Goal: Browse casually: Explore the website without a specific task or goal

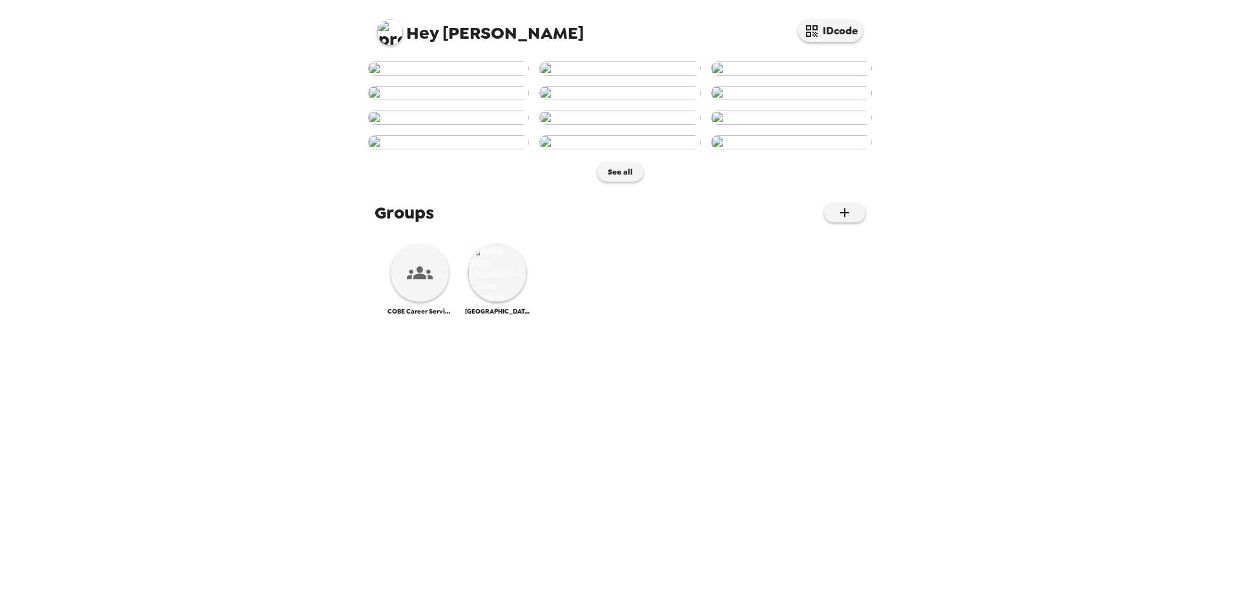
scroll to position [486, 0]
click at [426, 302] on div at bounding box center [420, 273] width 58 height 58
click at [498, 302] on img at bounding box center [497, 273] width 58 height 58
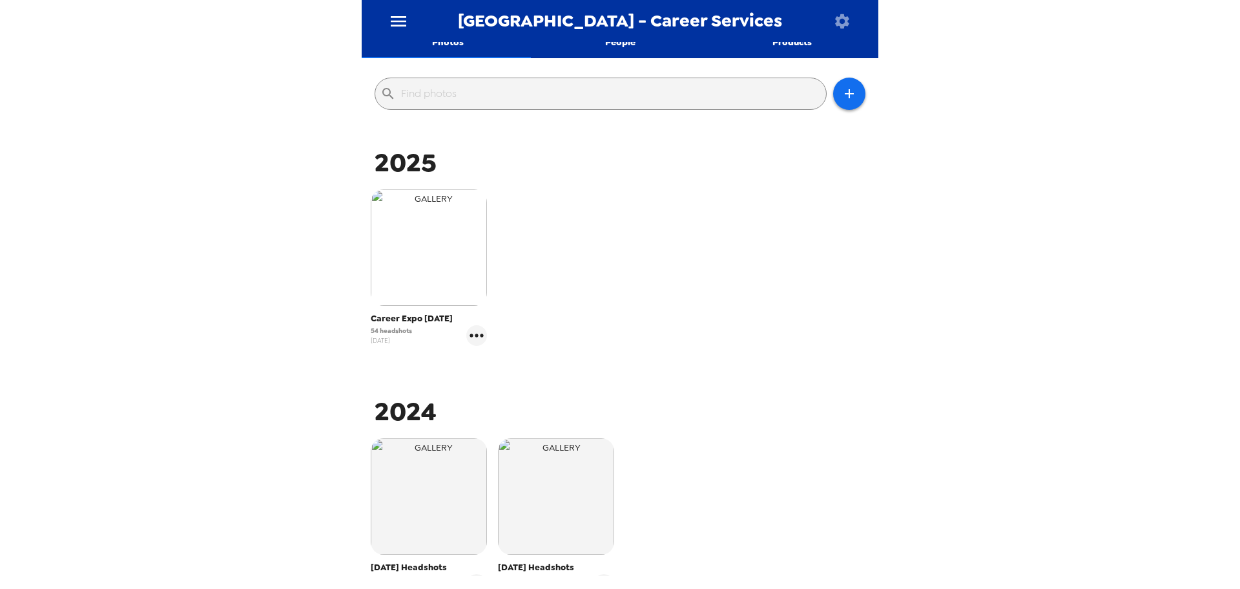
scroll to position [237, 0]
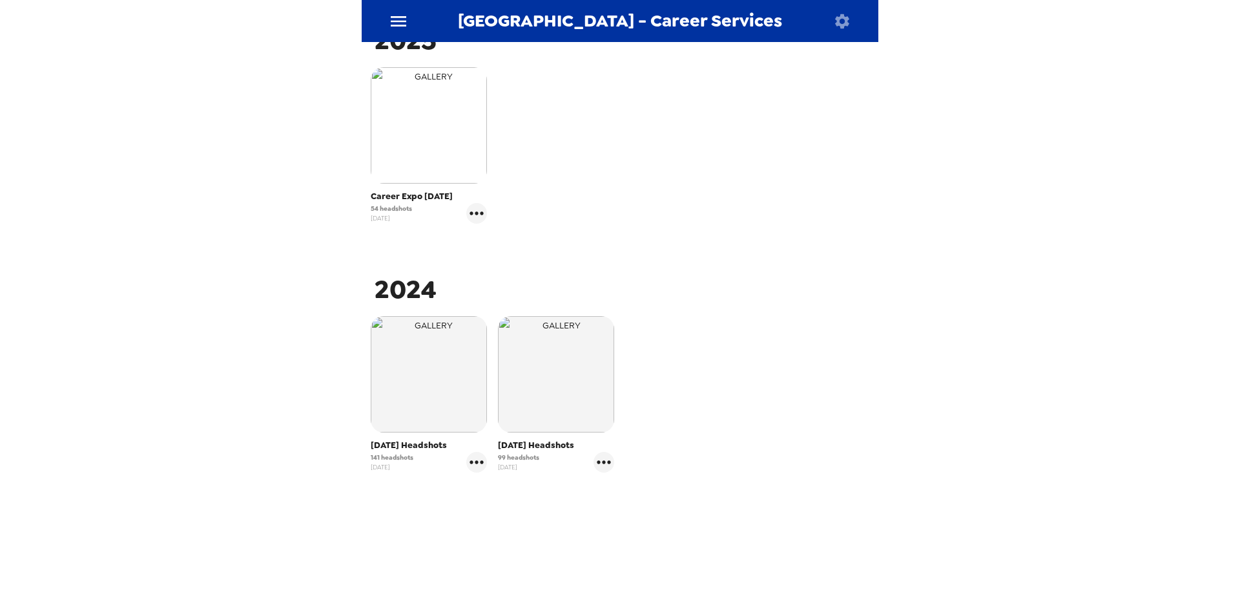
click at [451, 130] on img "button" at bounding box center [429, 125] width 116 height 116
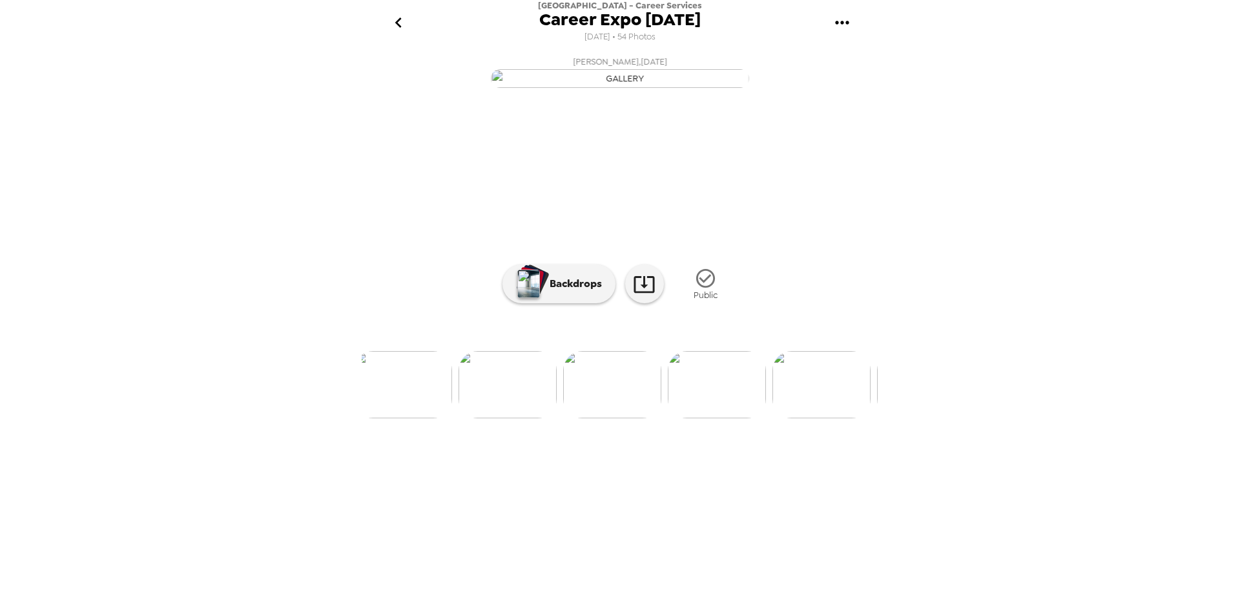
scroll to position [0, 5023]
click at [523, 418] on img at bounding box center [516, 384] width 98 height 67
click at [523, 418] on img at bounding box center [495, 384] width 98 height 67
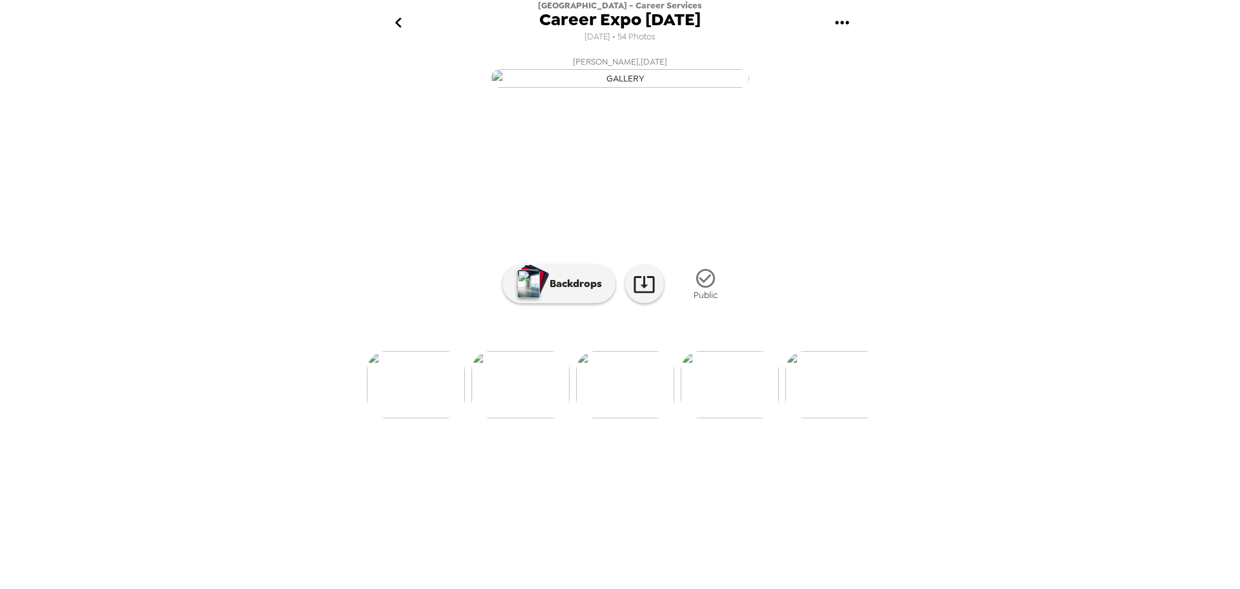
click at [399, 418] on img at bounding box center [416, 384] width 98 height 67
click at [743, 418] on img at bounding box center [730, 384] width 98 height 67
click at [749, 418] on img at bounding box center [730, 384] width 98 height 67
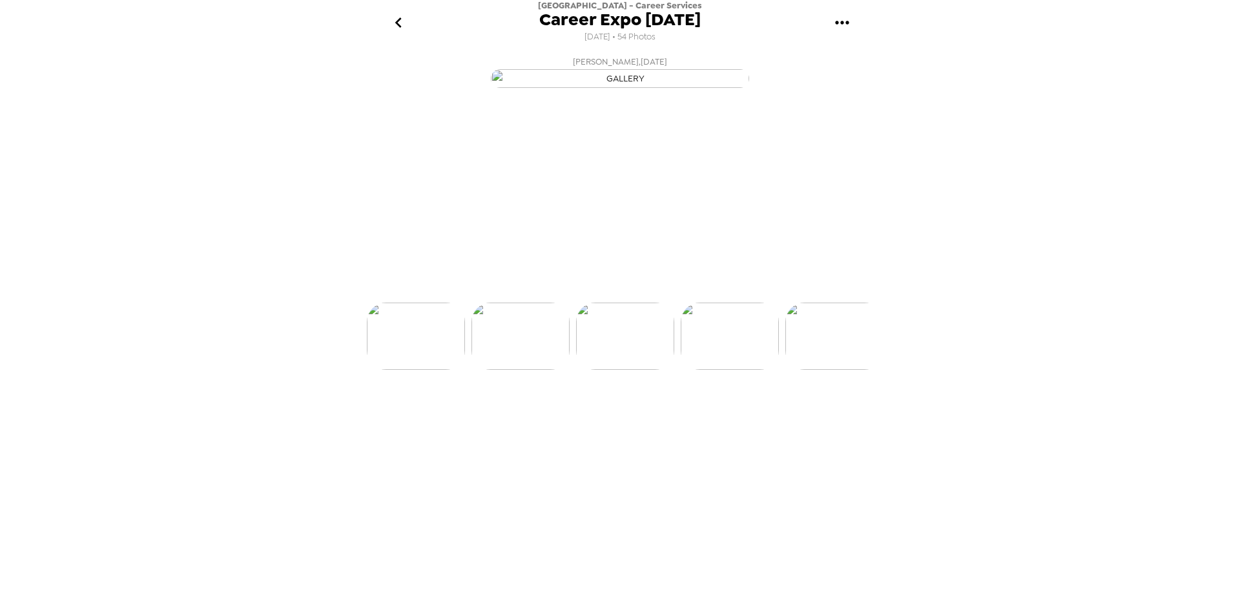
scroll to position [0, 4809]
click at [731, 418] on img at bounding box center [730, 384] width 98 height 67
click at [422, 418] on img at bounding box center [416, 384] width 98 height 67
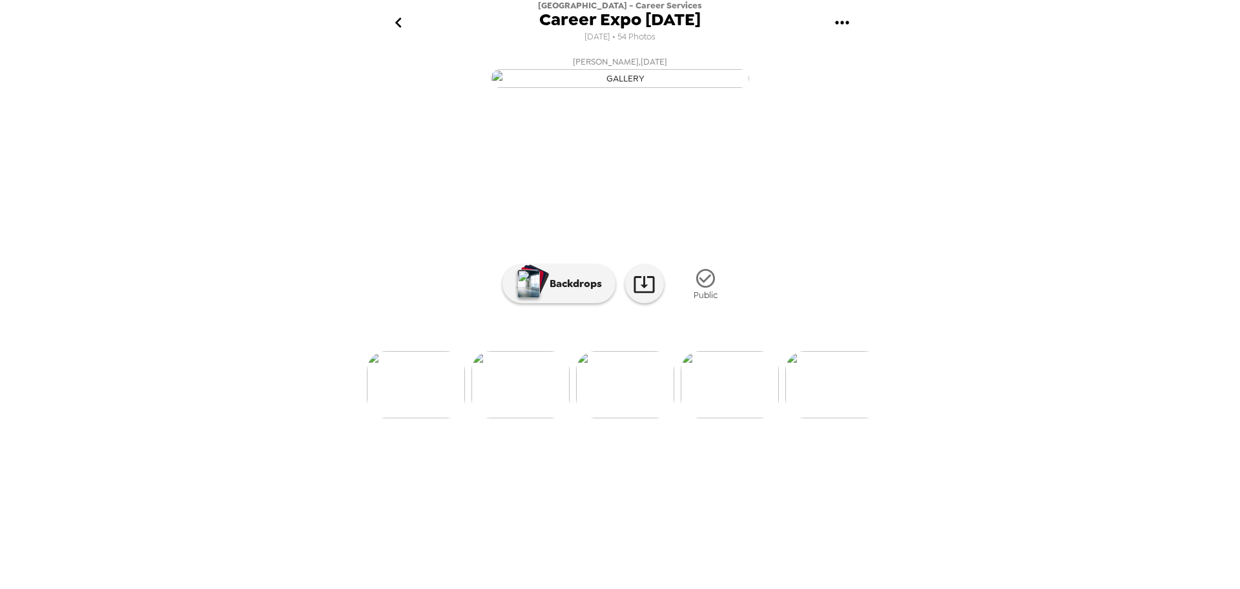
click at [750, 418] on img at bounding box center [730, 384] width 98 height 67
click at [400, 22] on icon "go back" at bounding box center [398, 22] width 21 height 21
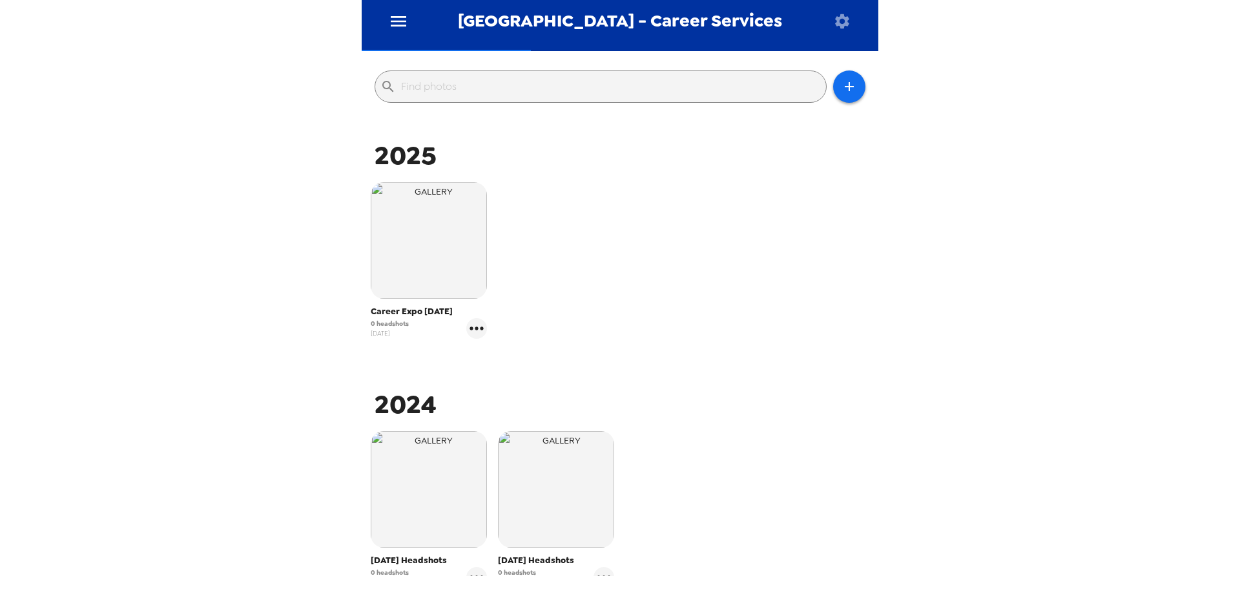
scroll to position [129, 0]
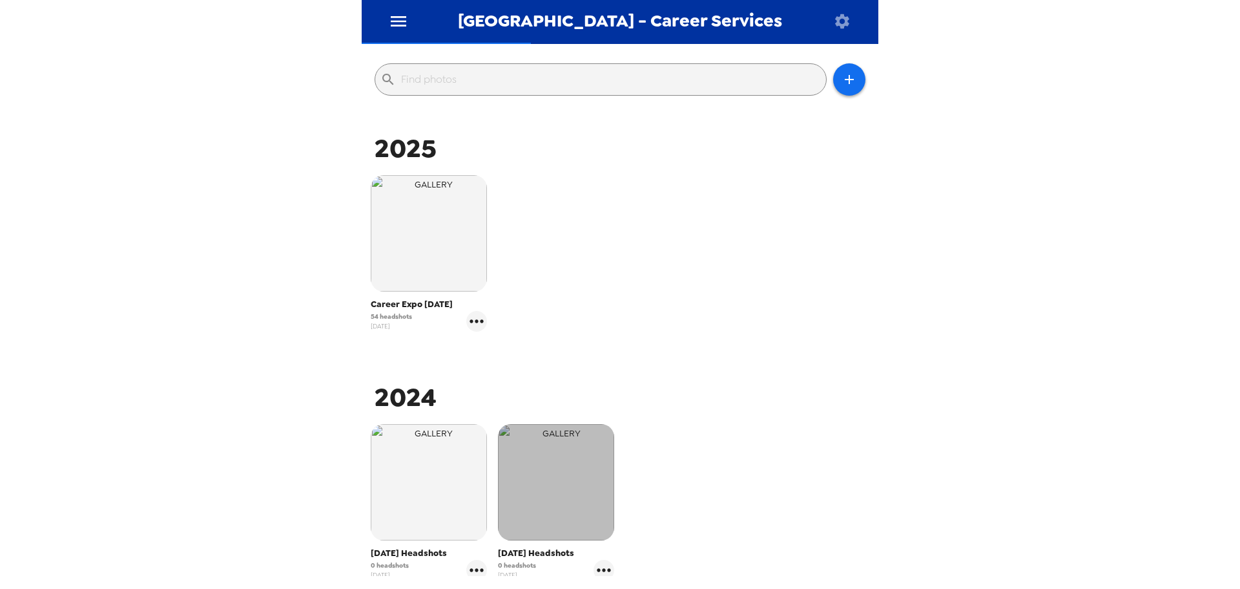
click at [543, 488] on img "button" at bounding box center [556, 482] width 116 height 116
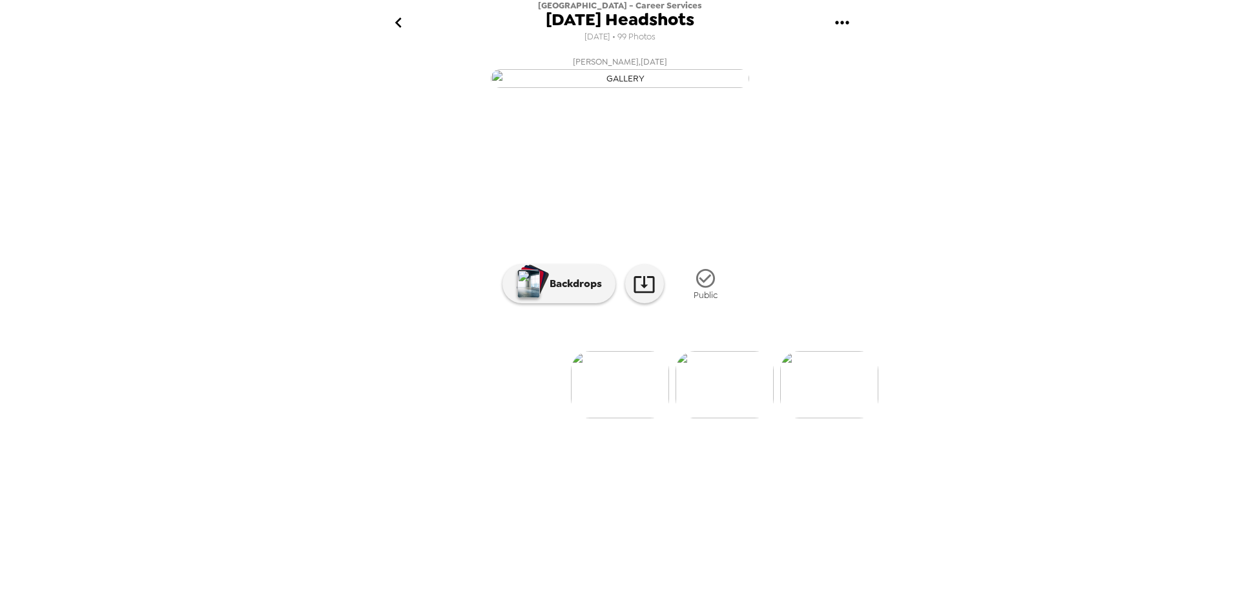
scroll to position [0, 10256]
click at [547, 418] on img at bounding box center [513, 384] width 98 height 67
click at [534, 418] on img at bounding box center [536, 384] width 98 height 67
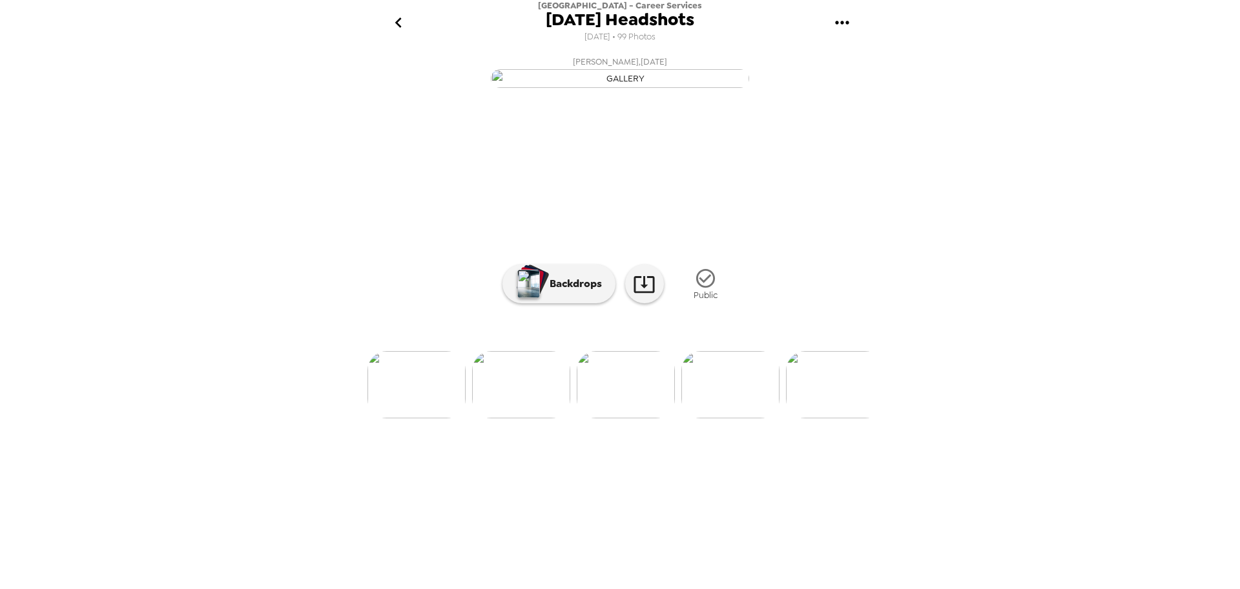
click at [393, 18] on icon "go back" at bounding box center [398, 22] width 21 height 21
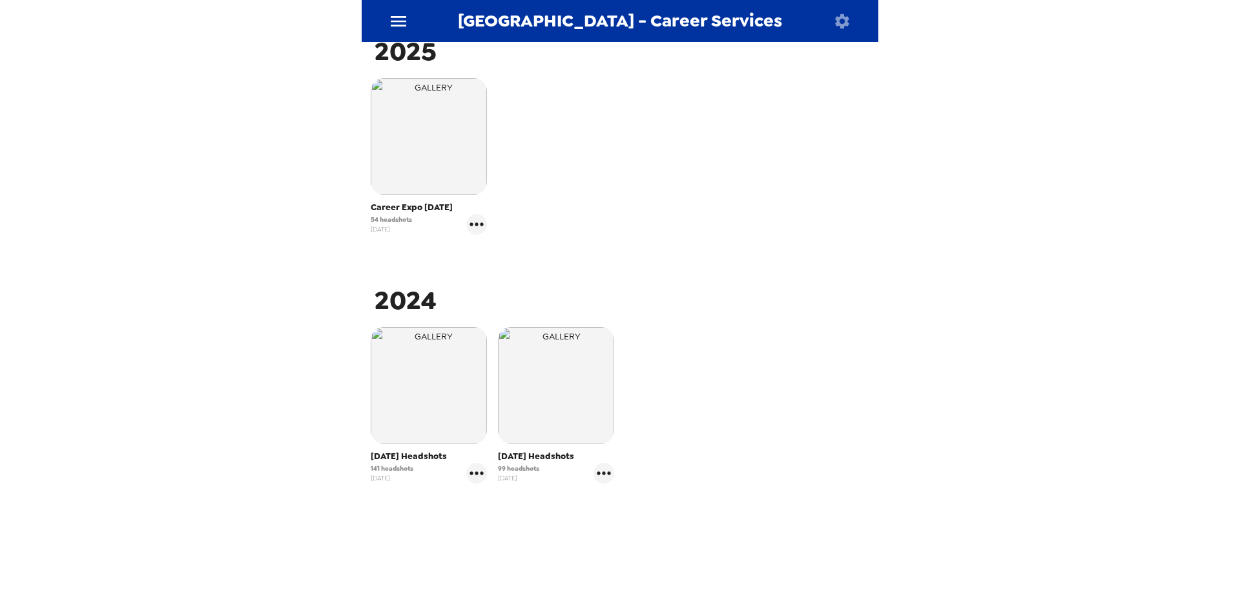
scroll to position [237, 0]
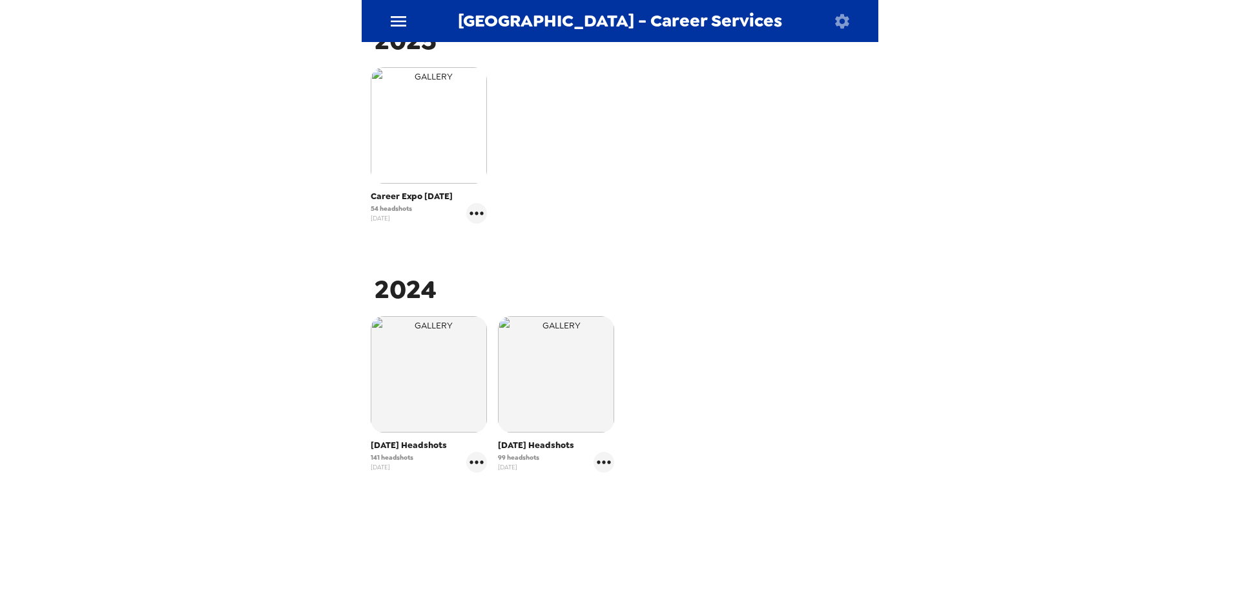
click at [437, 127] on img "button" at bounding box center [429, 125] width 116 height 116
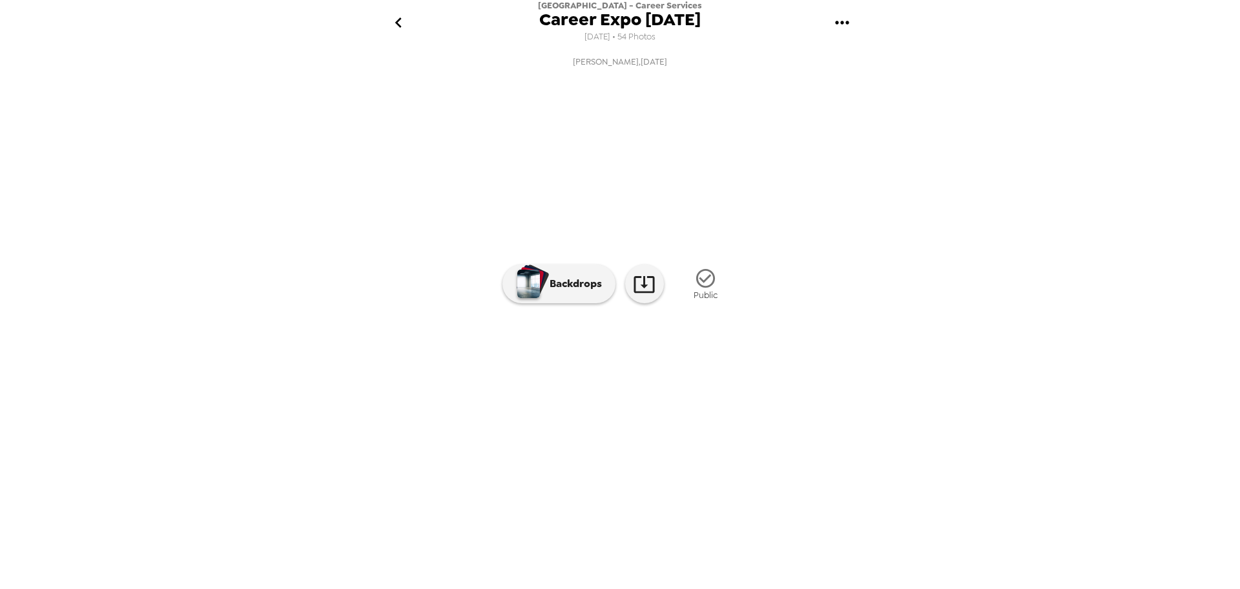
scroll to position [0, 4694]
click at [524, 418] on img at bounding box center [531, 384] width 98 height 67
click at [1065, 374] on div "Boise State University - Career Services Career Expo 2/11/25 1/24/2025 • 54 Pho…" at bounding box center [620, 294] width 1240 height 589
